Goal: Communication & Community: Answer question/provide support

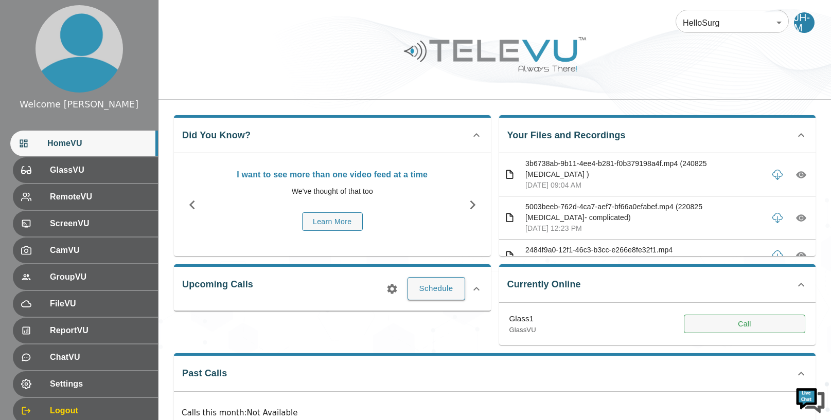
click at [779, 325] on button "Call" at bounding box center [744, 324] width 121 height 19
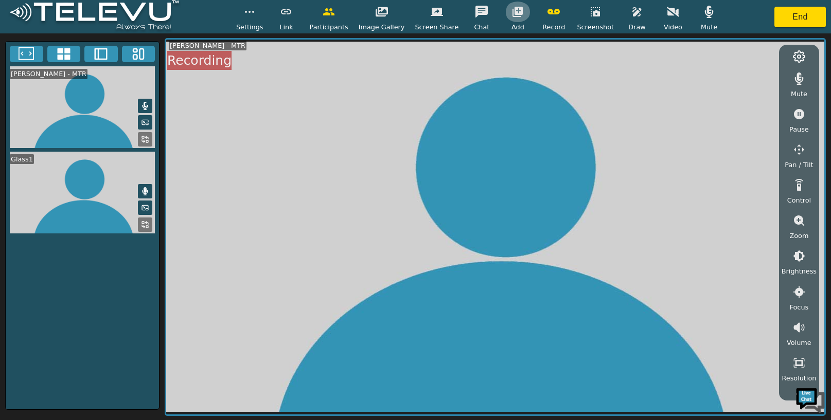
click at [512, 12] on icon "button" at bounding box center [517, 12] width 10 height 10
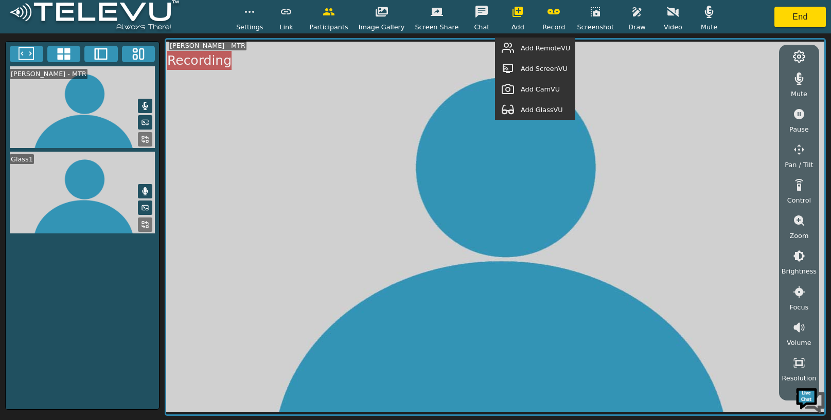
click at [544, 112] on span "Add GlassVU" at bounding box center [542, 110] width 42 height 10
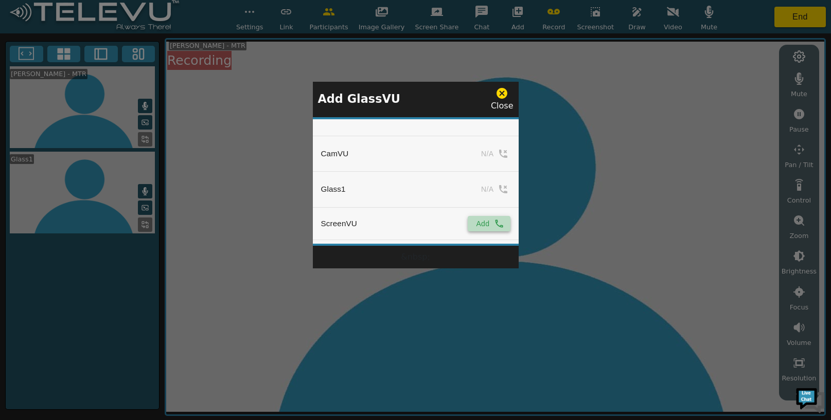
click at [487, 219] on button "Add" at bounding box center [489, 223] width 42 height 15
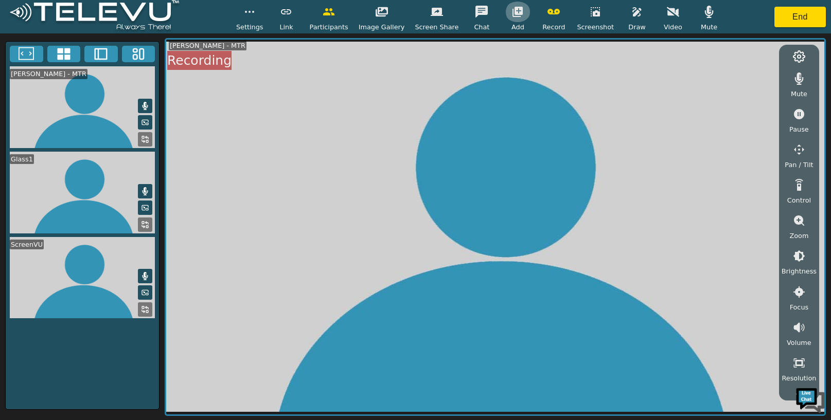
click at [514, 10] on icon "button" at bounding box center [517, 12] width 12 height 12
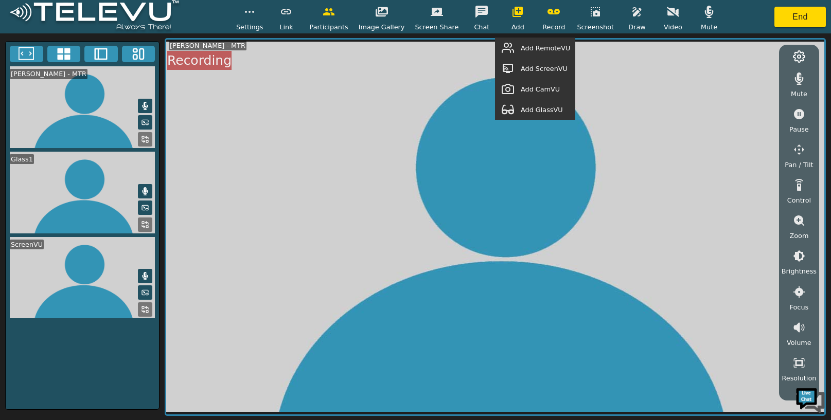
click at [540, 48] on span "Add RemoteVU" at bounding box center [545, 48] width 49 height 10
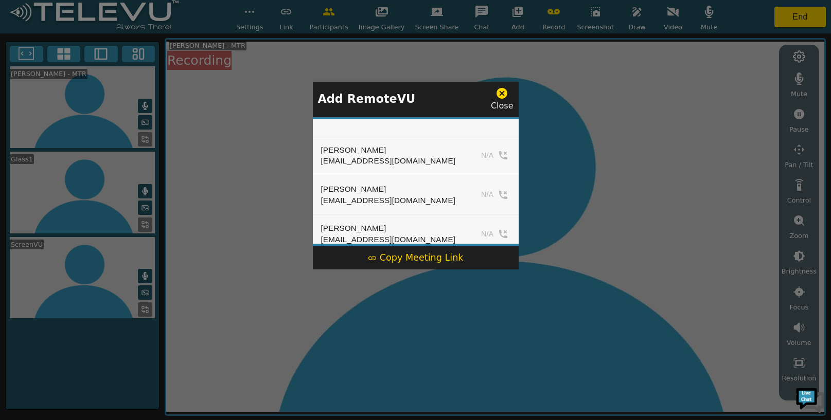
click at [411, 260] on div "Copy Meeting Link" at bounding box center [416, 257] width 96 height 13
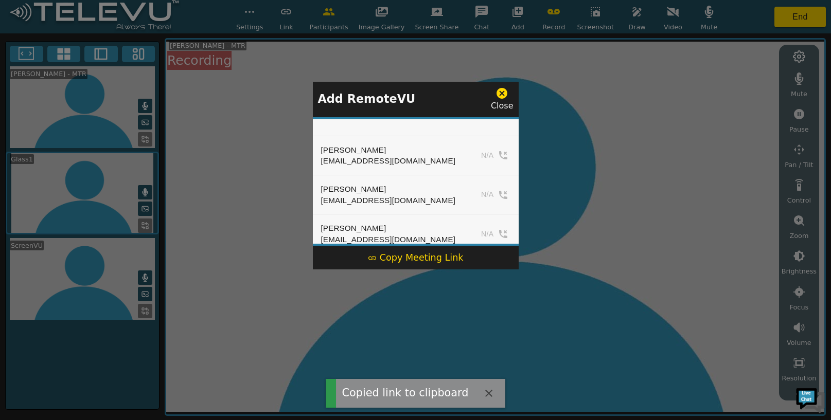
click at [503, 98] on icon at bounding box center [501, 93] width 13 height 13
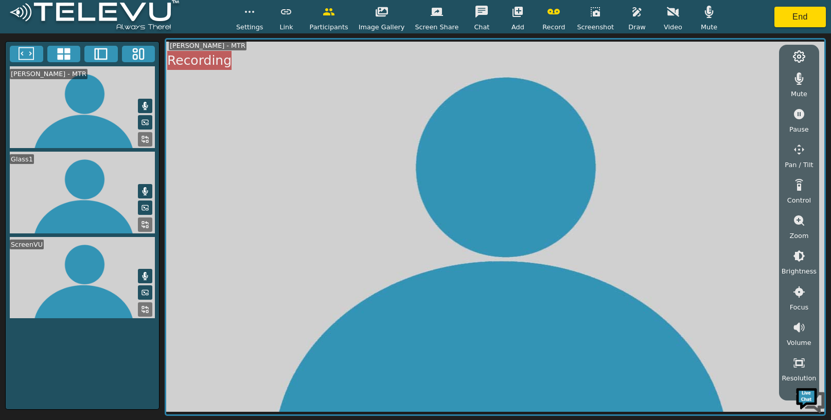
click at [551, 22] on button "button" at bounding box center [554, 12] width 26 height 21
click at [804, 16] on button "End" at bounding box center [799, 17] width 51 height 21
